Goal: Entertainment & Leisure: Consume media (video, audio)

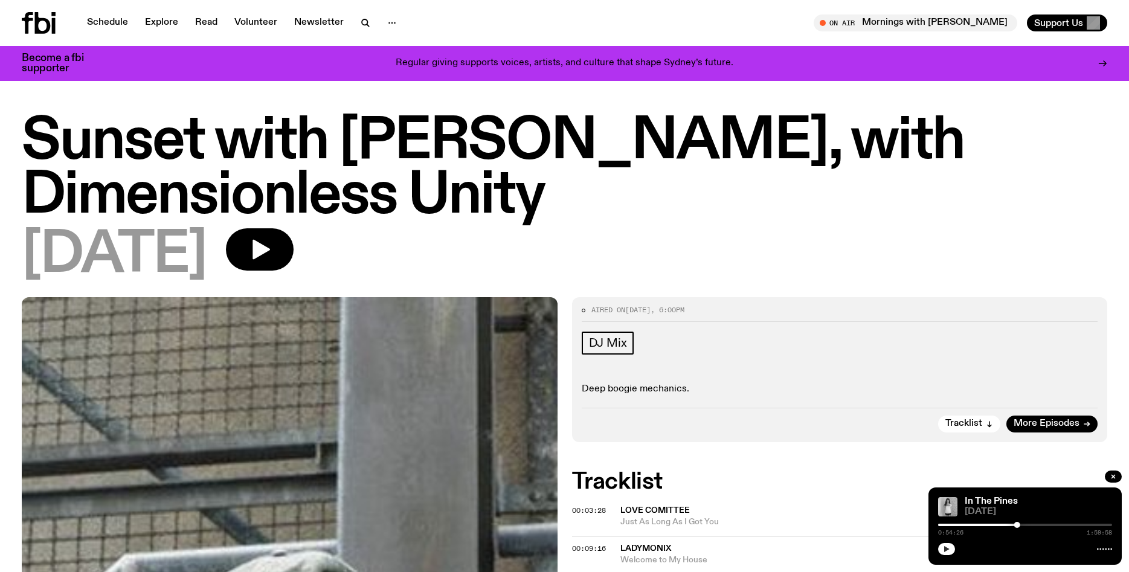
click at [944, 549] on icon "button" at bounding box center [946, 549] width 7 height 7
click at [117, 24] on link "Schedule" at bounding box center [108, 22] width 56 height 17
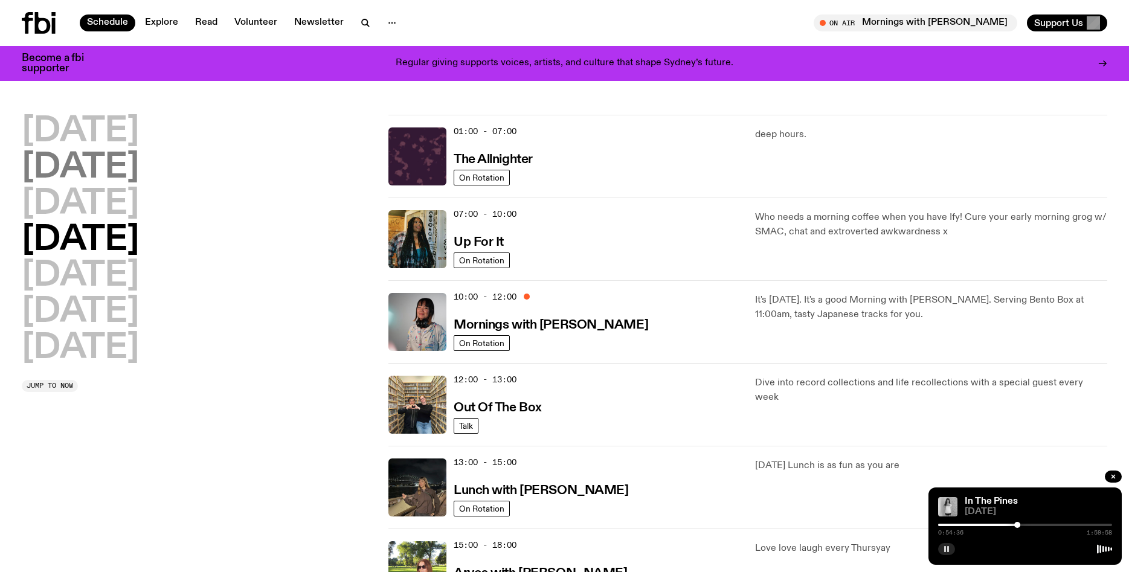
click at [111, 157] on h2 "[DATE]" at bounding box center [80, 168] width 117 height 34
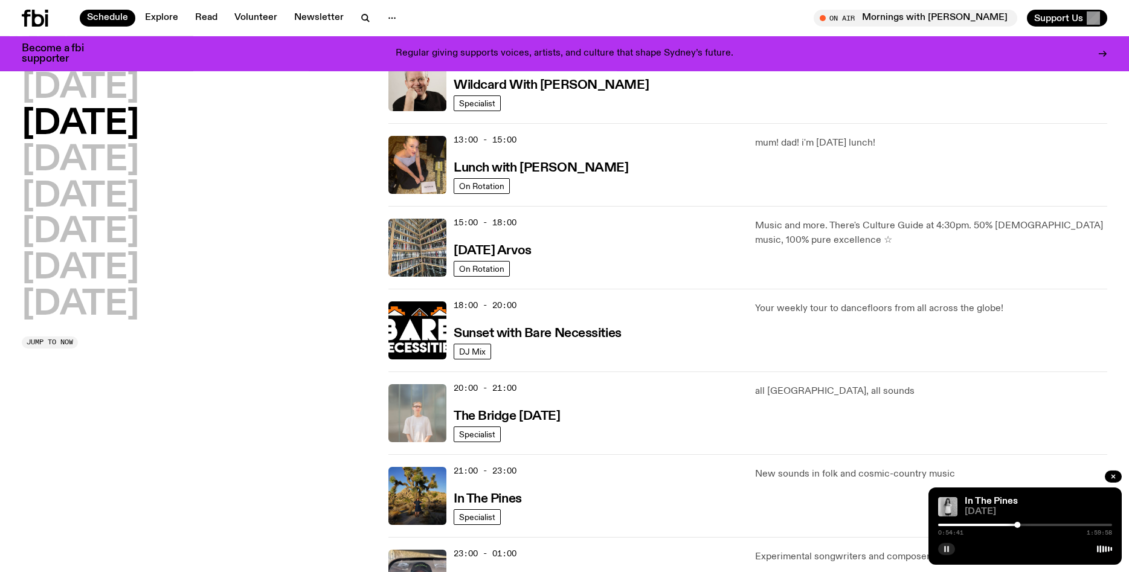
scroll to position [314, 0]
click at [420, 507] on img at bounding box center [417, 495] width 58 height 58
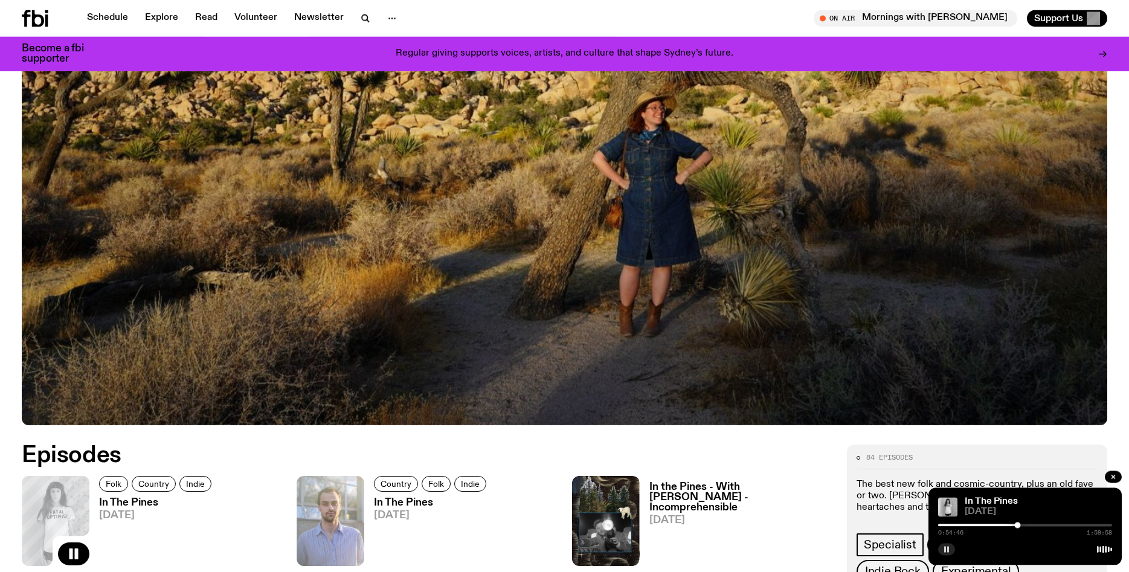
scroll to position [362, 0]
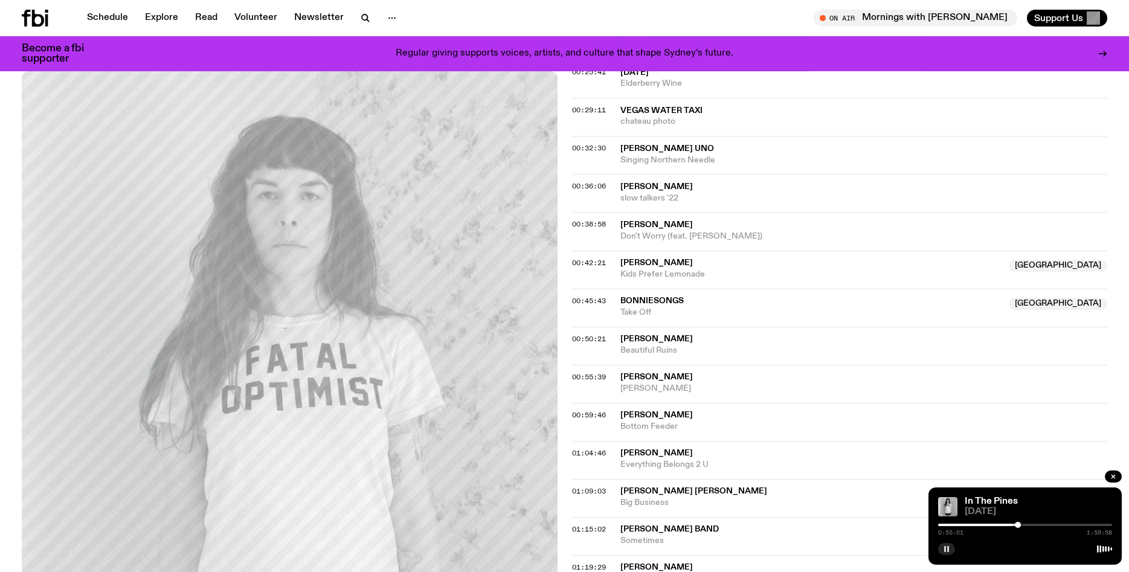
scroll to position [615, 0]
click at [945, 547] on rect "button" at bounding box center [945, 549] width 2 height 6
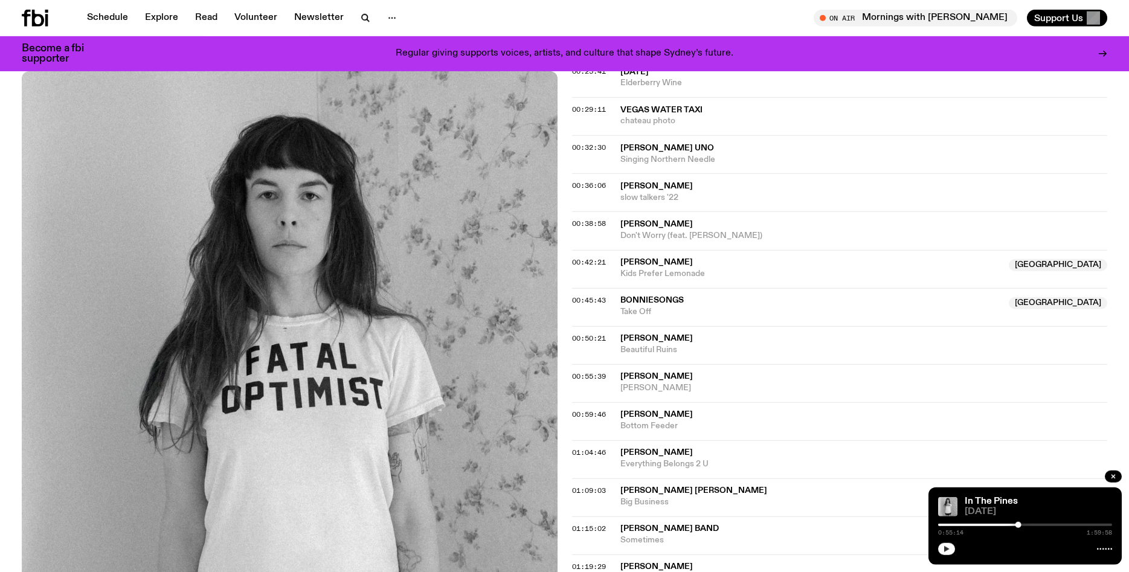
click at [946, 549] on icon "button" at bounding box center [946, 549] width 5 height 6
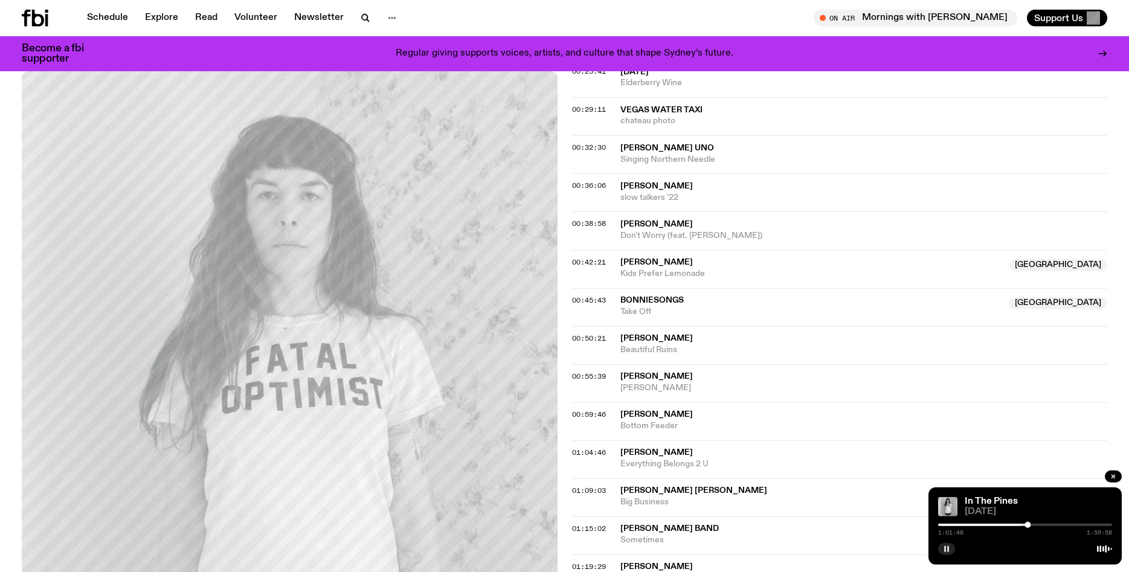
click at [950, 548] on icon "button" at bounding box center [946, 549] width 7 height 7
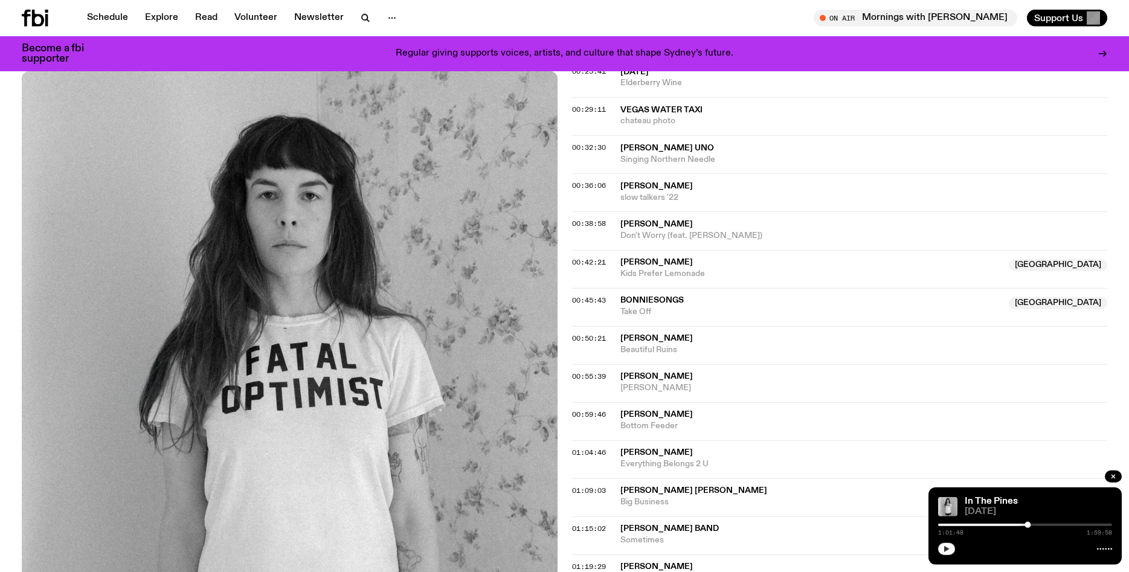
click at [944, 547] on icon "button" at bounding box center [946, 549] width 7 height 7
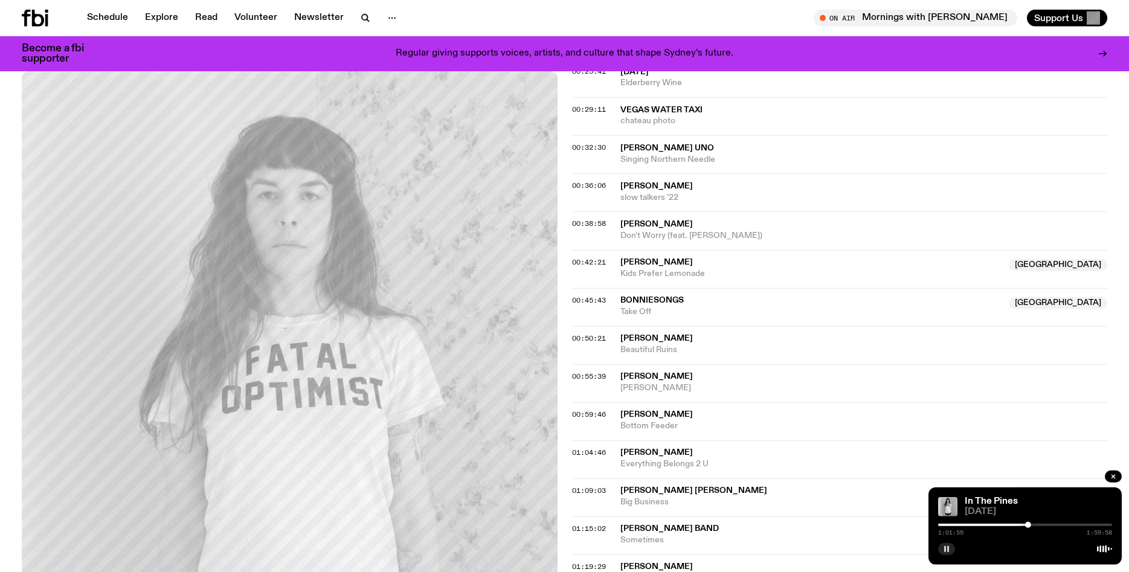
click at [1031, 525] on div at bounding box center [1025, 525] width 174 height 2
click at [945, 549] on rect "button" at bounding box center [945, 549] width 2 height 6
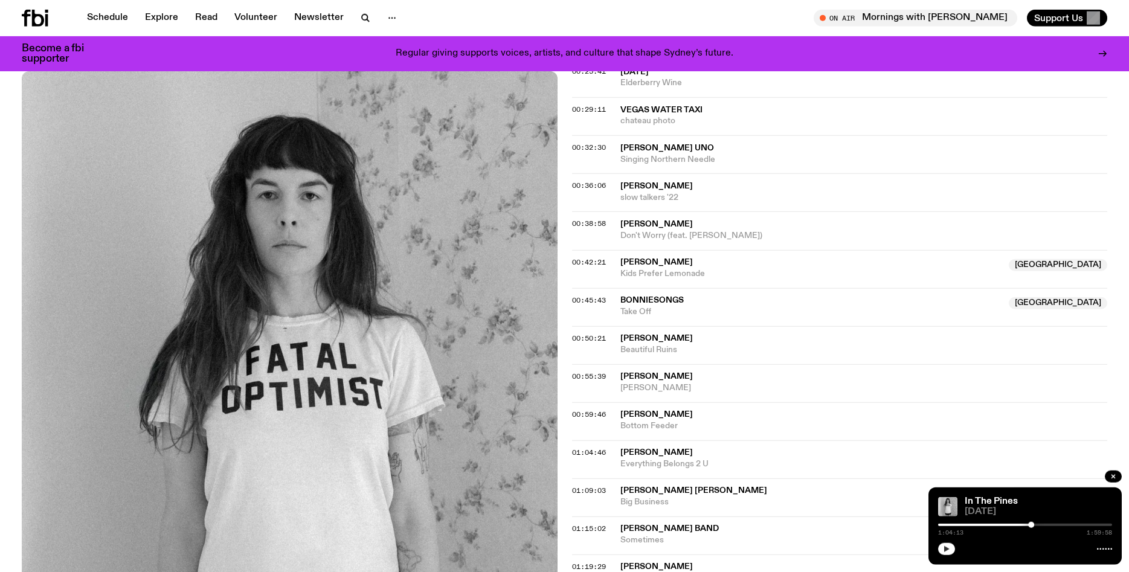
drag, startPoint x: 945, startPoint y: 549, endPoint x: 905, endPoint y: 564, distance: 43.0
click at [905, 564] on div "Schedule Explore Read Volunteer Newsletter About Us Contact Champions of emergi…" at bounding box center [564, 427] width 1129 height 2084
click at [948, 547] on icon "button" at bounding box center [946, 549] width 7 height 7
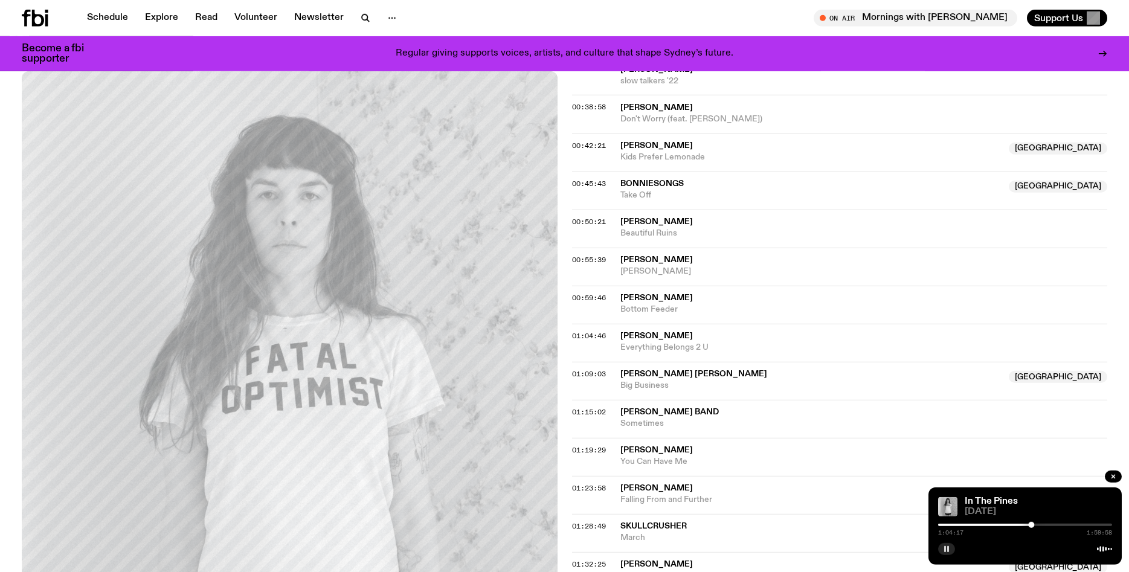
scroll to position [733, 0]
click at [1035, 525] on div at bounding box center [1035, 525] width 6 height 6
click at [1038, 525] on div at bounding box center [1038, 525] width 6 height 6
click at [1042, 525] on div at bounding box center [1025, 525] width 174 height 2
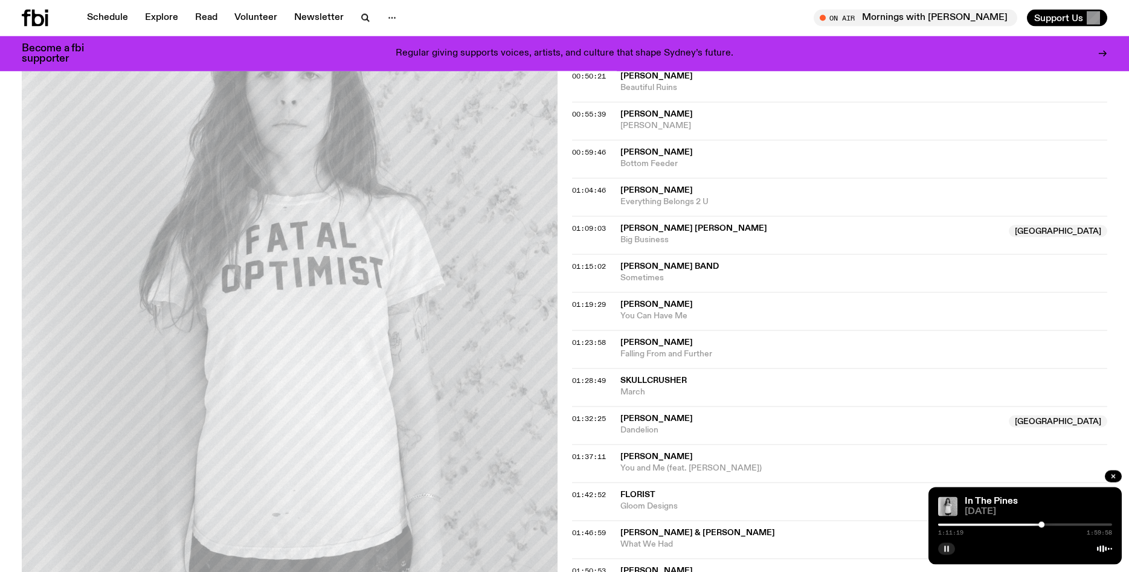
scroll to position [880, 0]
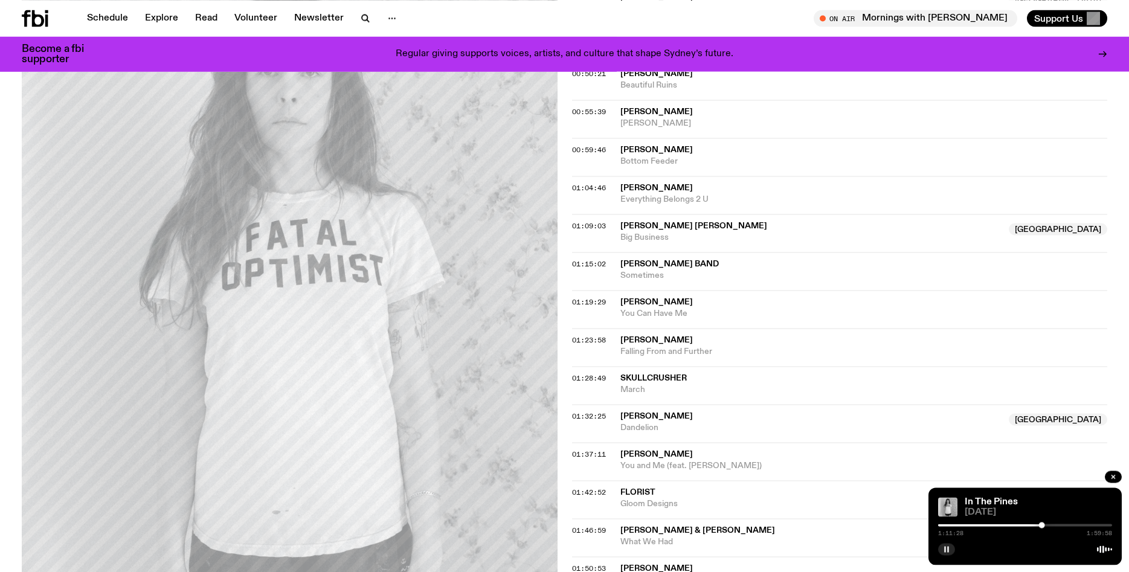
click at [1046, 526] on div at bounding box center [1025, 525] width 174 height 2
click at [1050, 525] on div at bounding box center [1025, 525] width 174 height 2
click at [1055, 525] on div at bounding box center [1025, 525] width 174 height 2
click at [944, 550] on icon "button" at bounding box center [946, 549] width 7 height 7
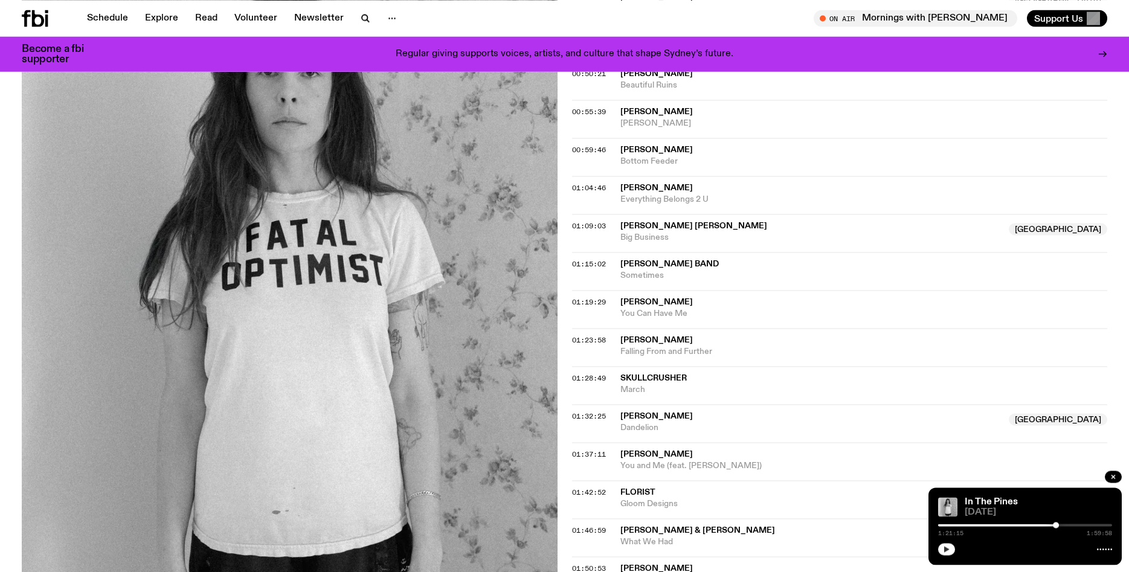
click at [945, 551] on icon "button" at bounding box center [946, 549] width 5 height 6
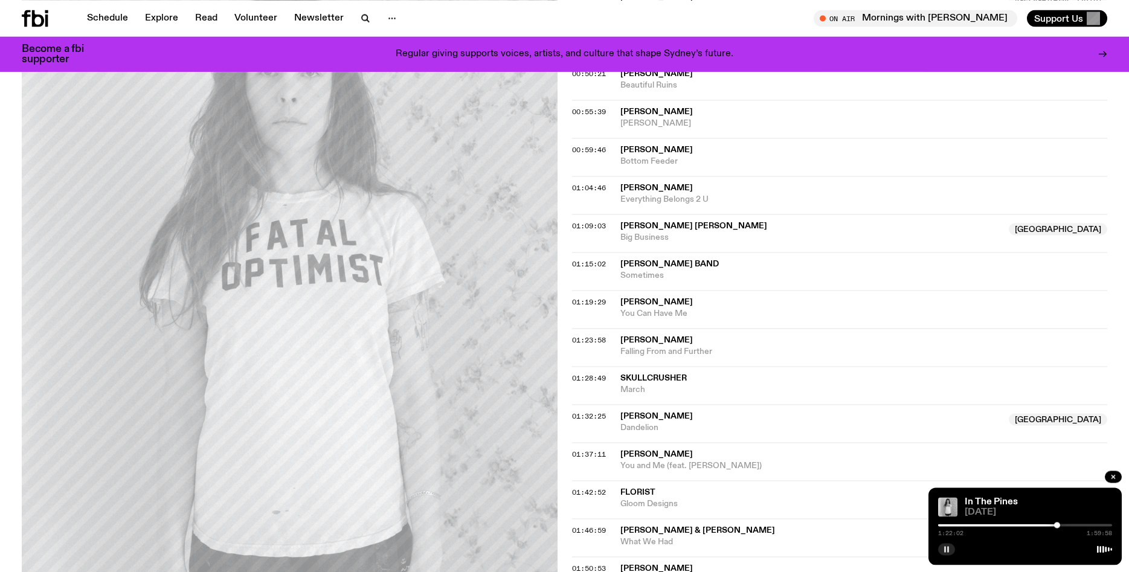
click at [1061, 526] on div at bounding box center [1025, 525] width 174 height 2
click at [1065, 525] on div at bounding box center [1025, 525] width 174 height 2
click at [1069, 525] on div at bounding box center [1025, 525] width 174 height 2
click at [1073, 524] on div at bounding box center [1025, 525] width 174 height 2
click at [1077, 524] on div "1:33:03 1:59:58" at bounding box center [1025, 528] width 174 height 14
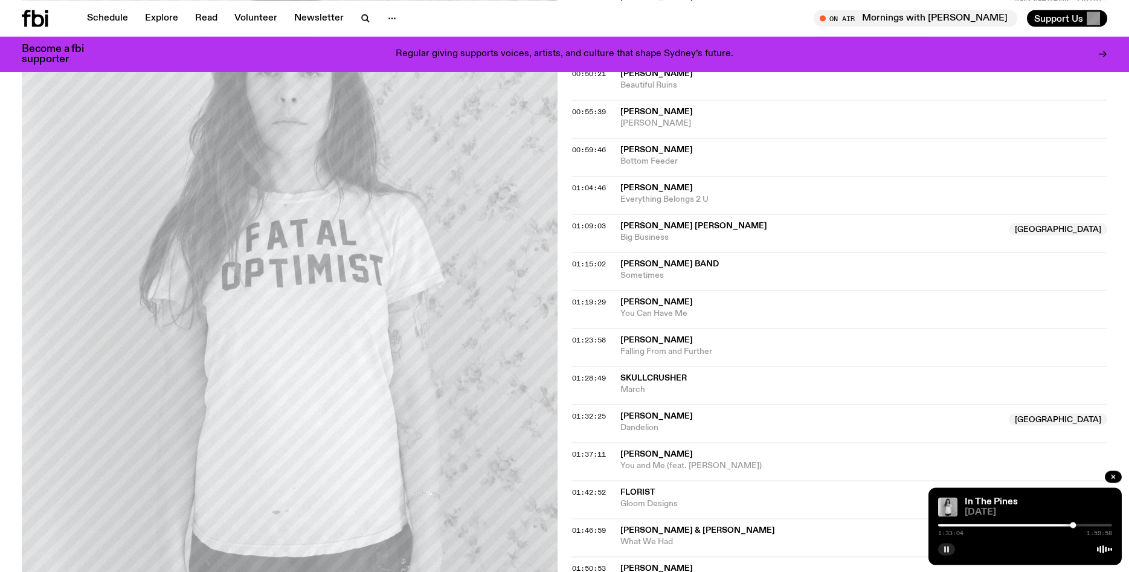
click at [1077, 524] on div "1:33:04 1:59:58" at bounding box center [1025, 528] width 174 height 14
click at [1077, 524] on div "1:33:05 1:59:58" at bounding box center [1025, 528] width 174 height 14
click at [1075, 524] on div at bounding box center [1075, 525] width 6 height 6
click at [1078, 524] on div at bounding box center [1078, 525] width 6 height 6
click at [1078, 526] on div at bounding box center [1078, 525] width 6 height 6
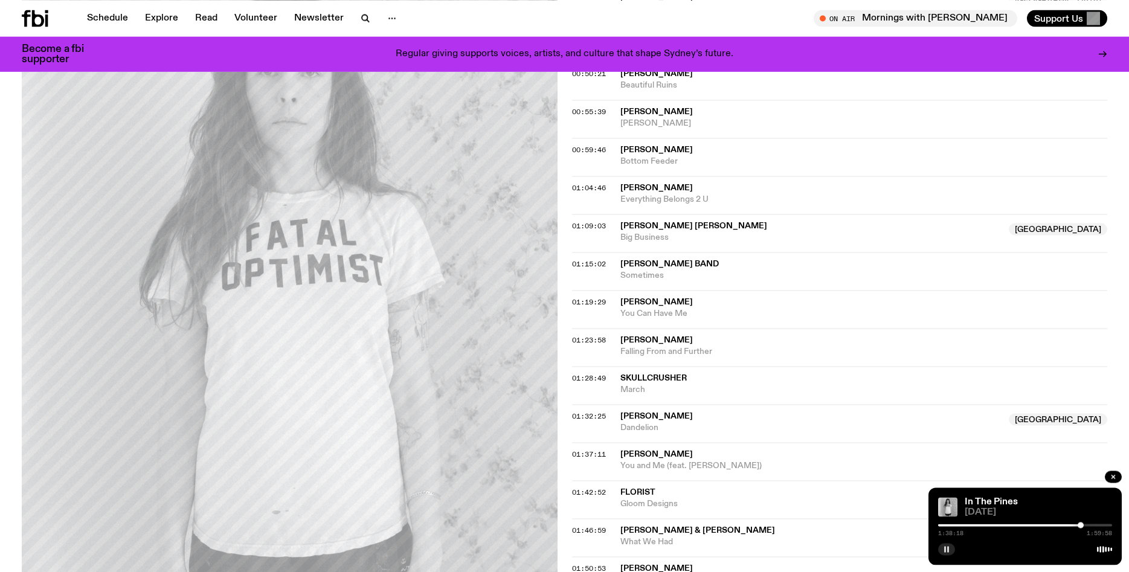
click at [1081, 526] on div at bounding box center [1081, 525] width 6 height 6
click at [1083, 526] on div at bounding box center [1083, 525] width 6 height 6
click at [1084, 526] on div at bounding box center [1083, 525] width 6 height 6
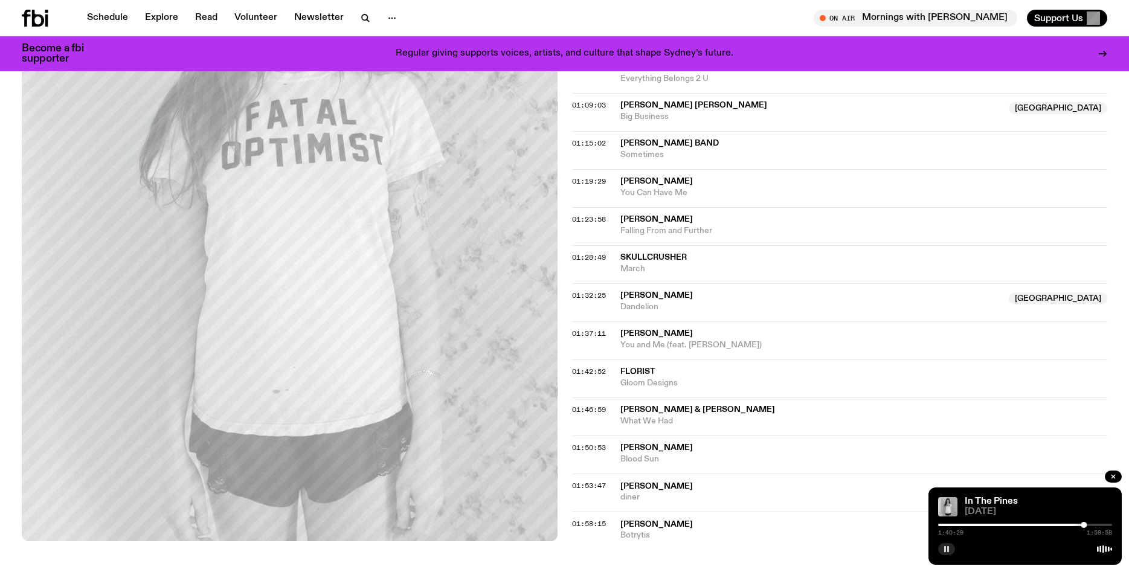
scroll to position [1002, 0]
click at [1087, 524] on div at bounding box center [1025, 525] width 174 height 2
click at [947, 550] on icon "button" at bounding box center [946, 549] width 7 height 7
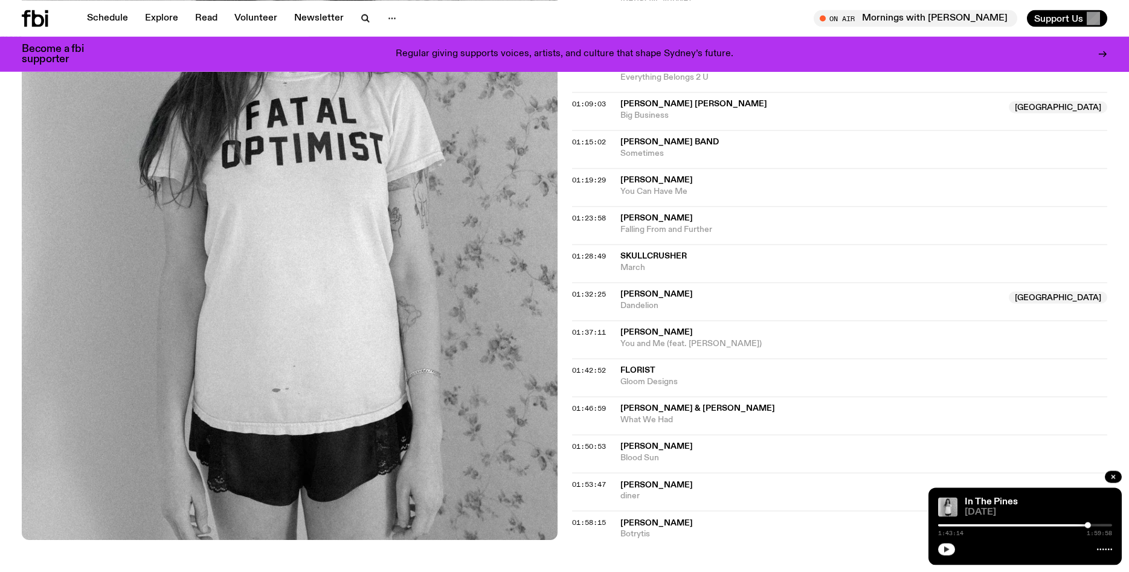
click at [943, 548] on button "button" at bounding box center [946, 549] width 17 height 12
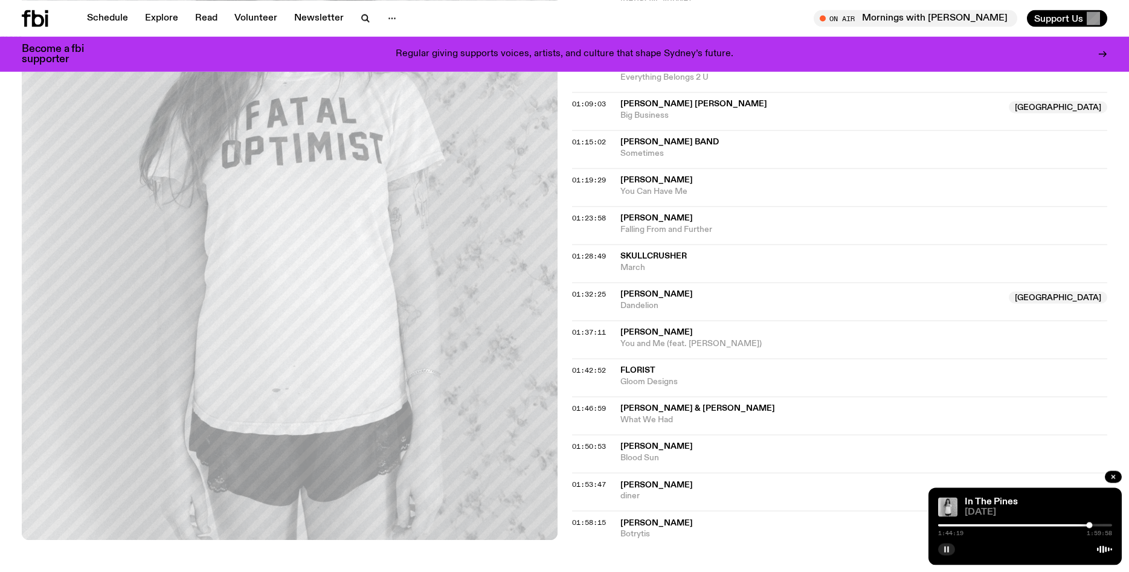
click at [1094, 526] on div at bounding box center [1025, 525] width 174 height 2
click at [947, 546] on button "button" at bounding box center [946, 549] width 17 height 12
